Goal: Find specific page/section: Find specific page/section

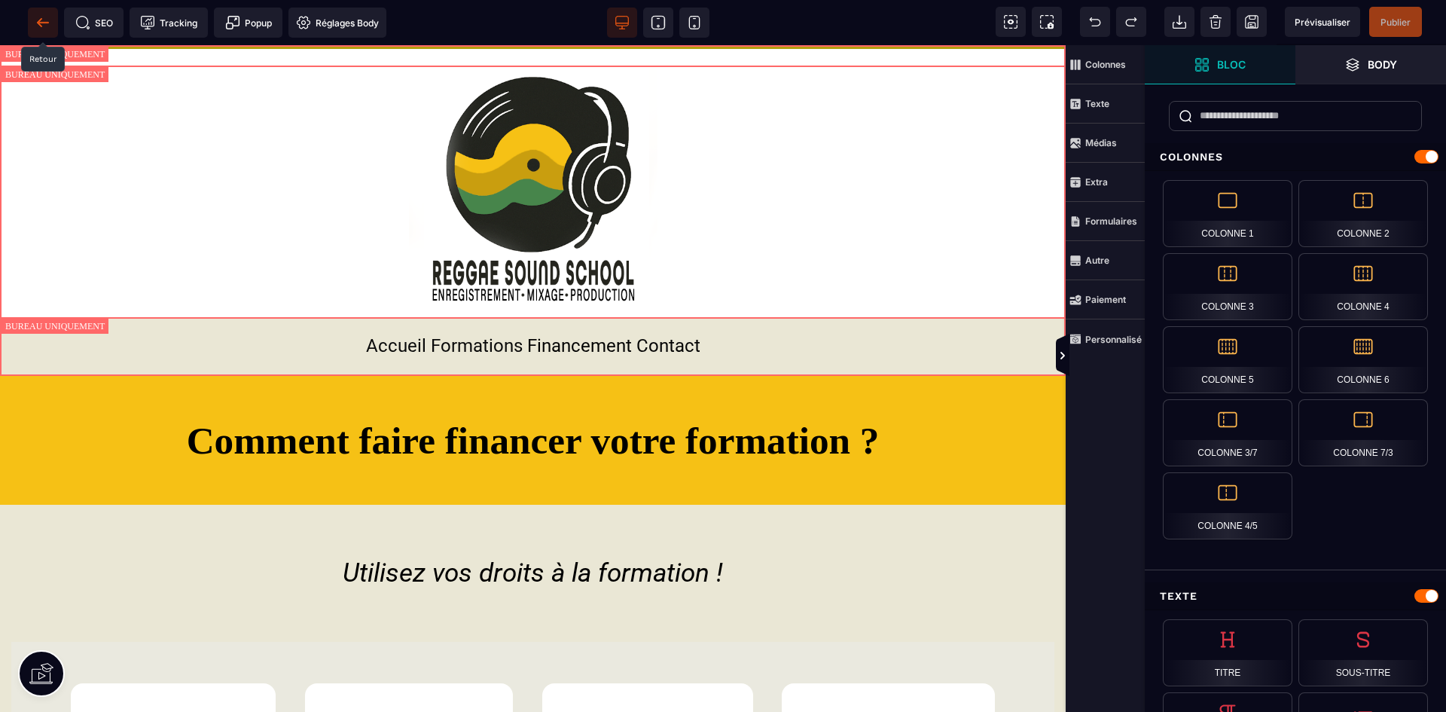
click at [35, 19] on span at bounding box center [43, 23] width 30 height 30
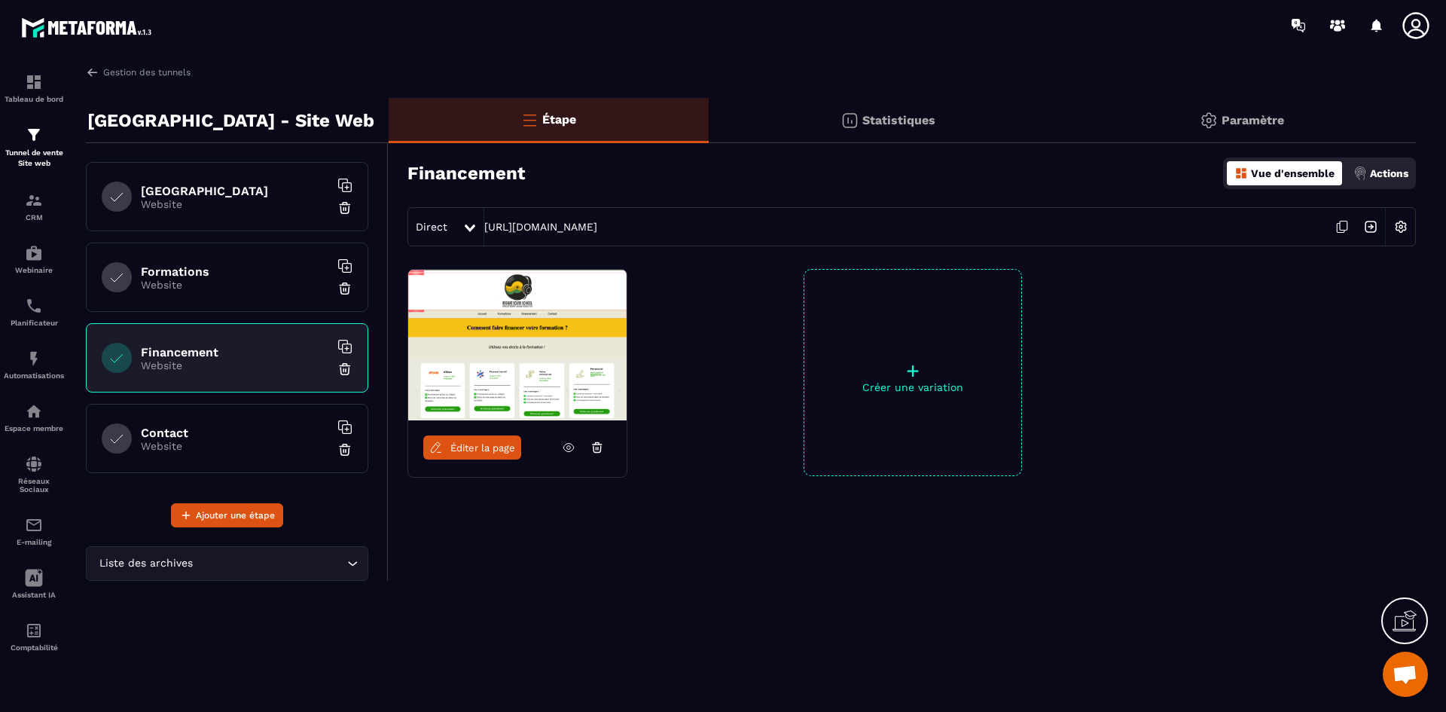
click at [229, 270] on h6 "Formations" at bounding box center [235, 271] width 188 height 14
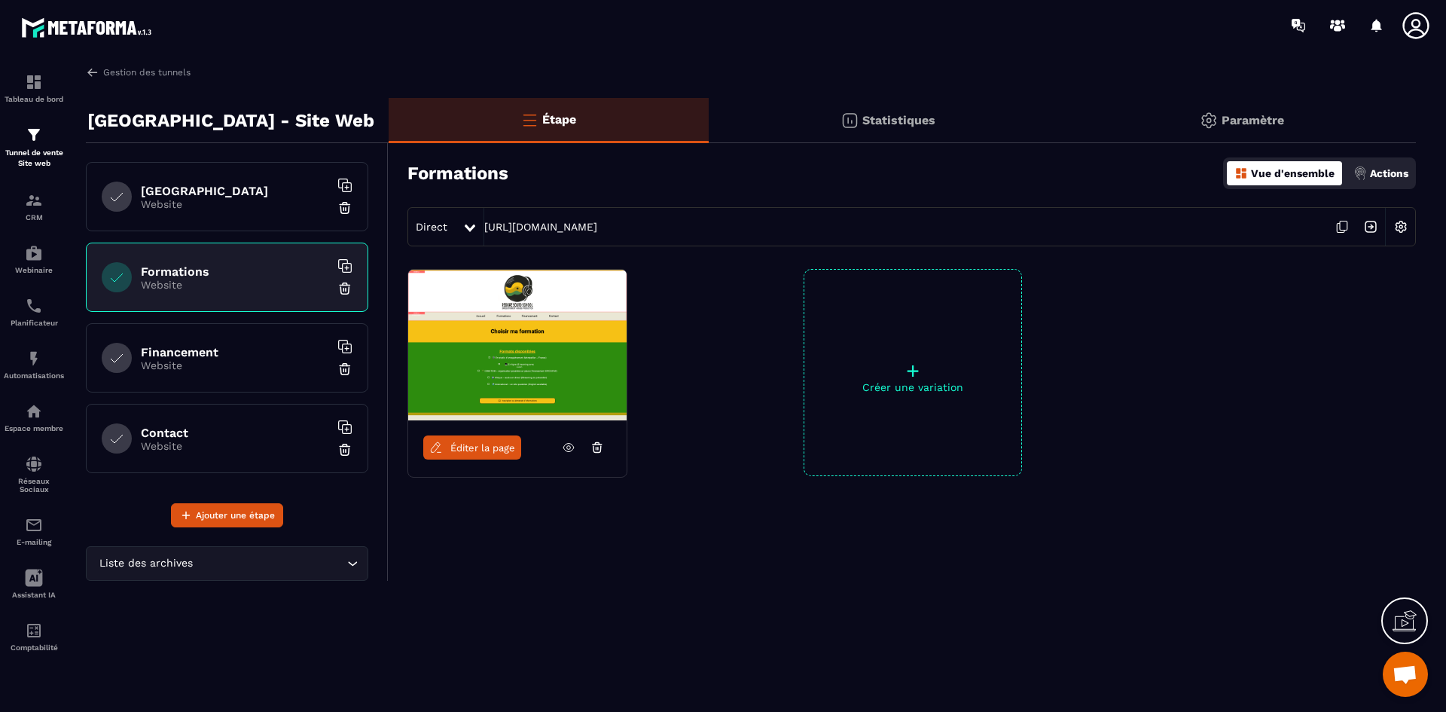
click at [465, 438] on link "Éditer la page" at bounding box center [472, 447] width 98 height 24
